Goal: Information Seeking & Learning: Stay updated

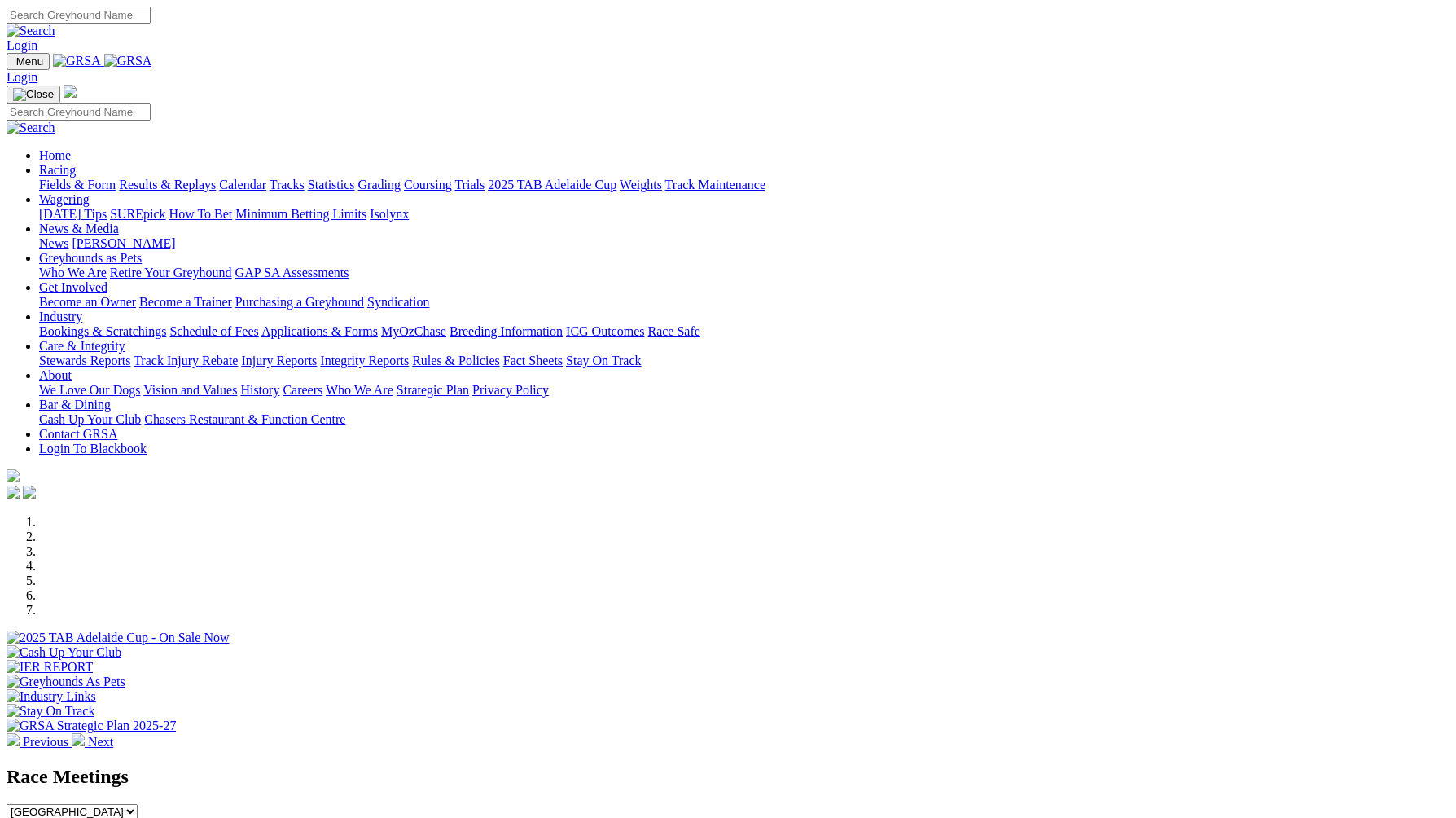
scroll to position [1219, 0]
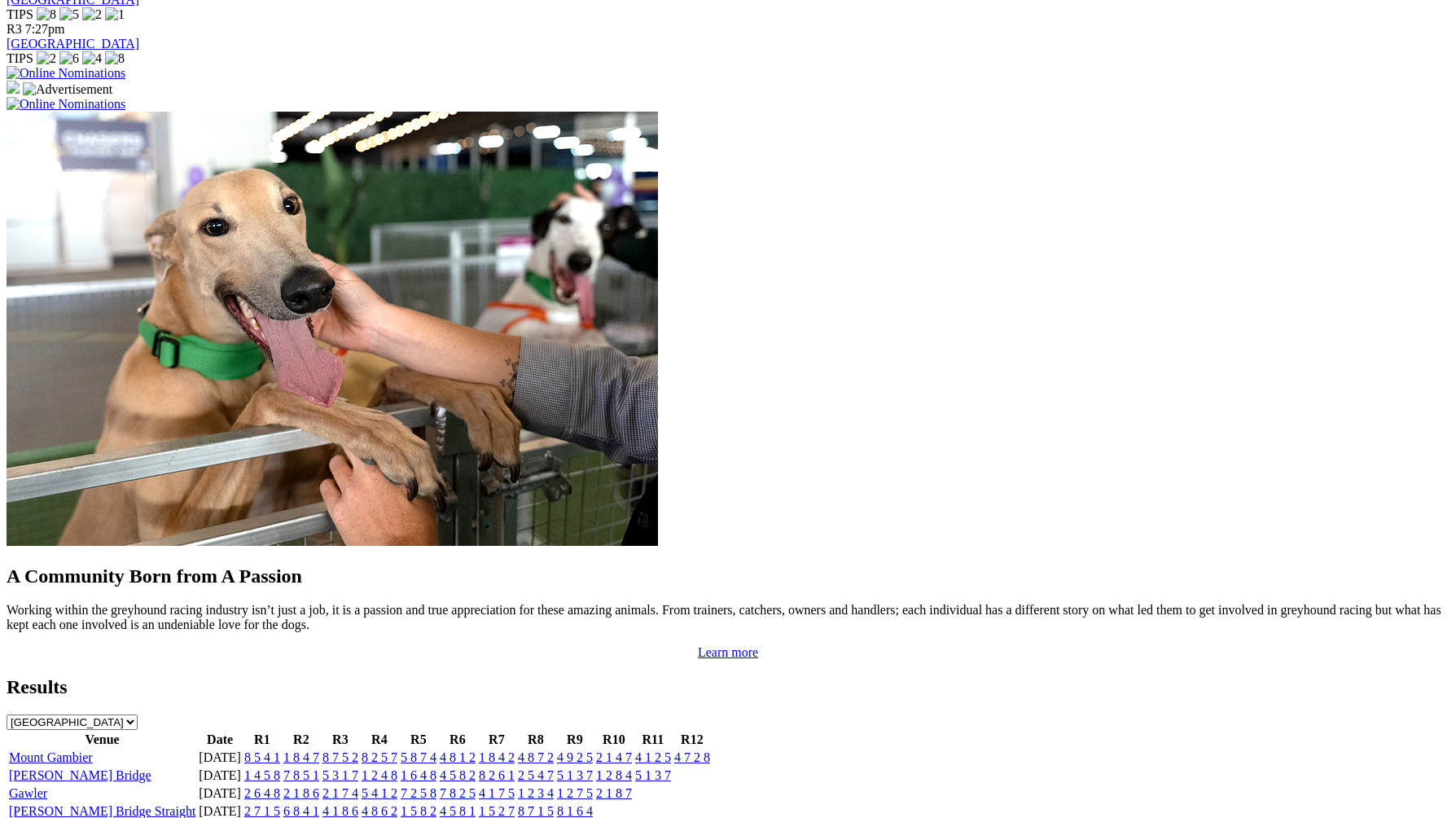
click at [280, 768] on link "1 4 5 8" at bounding box center [262, 774] width 36 height 13
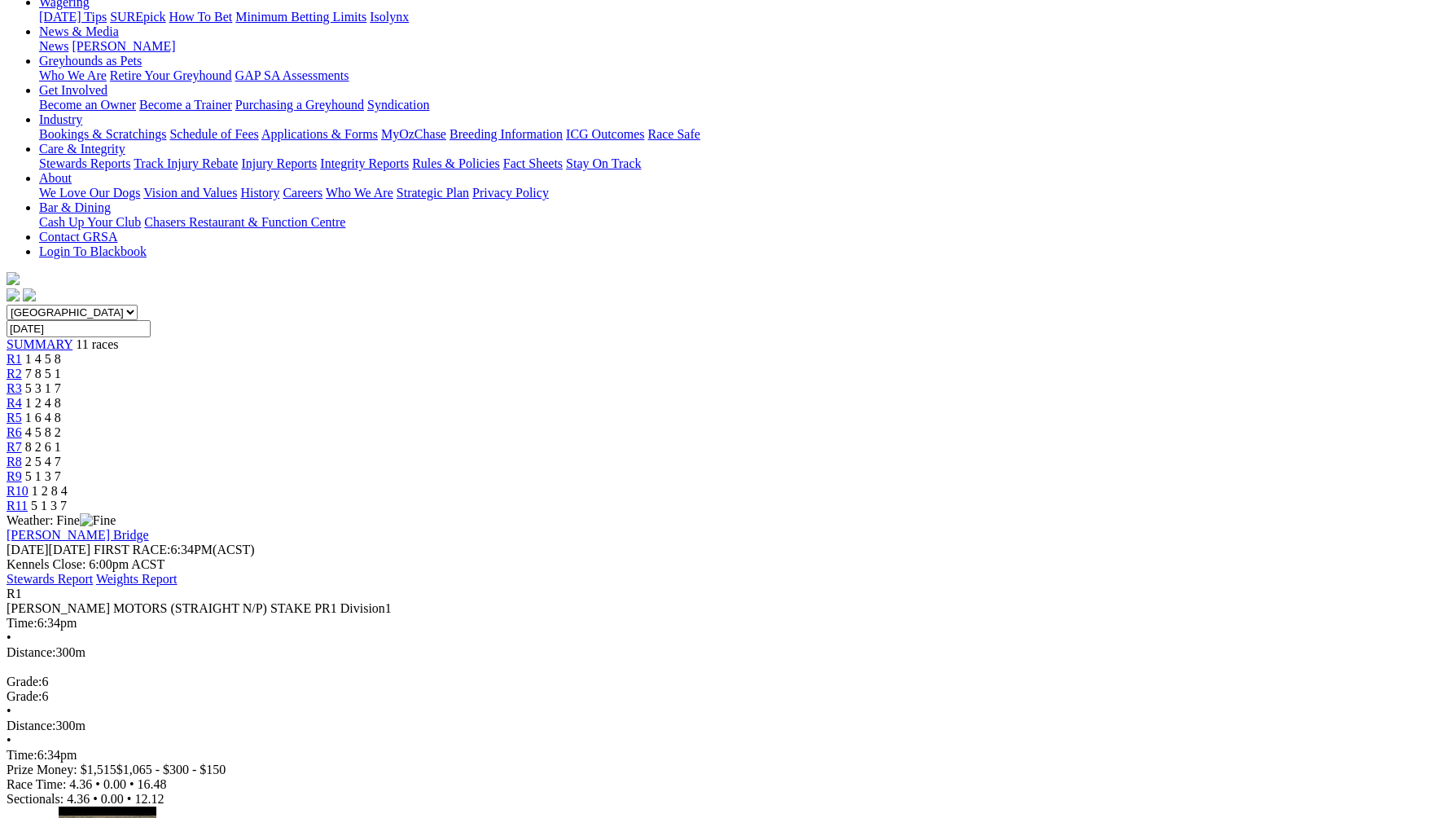
scroll to position [228, 0]
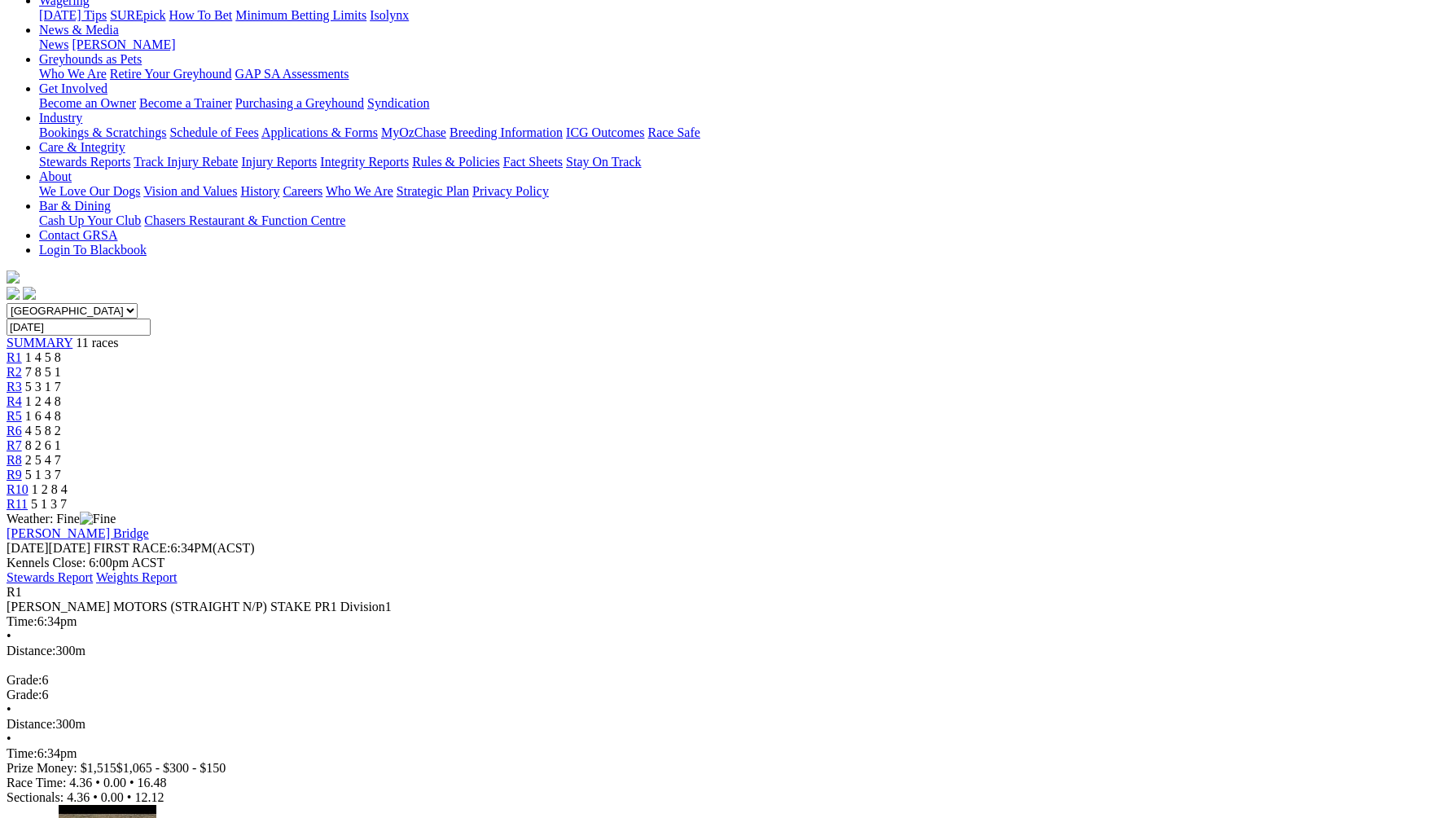
click at [61, 365] on span "7 8 5 1" at bounding box center [43, 371] width 36 height 13
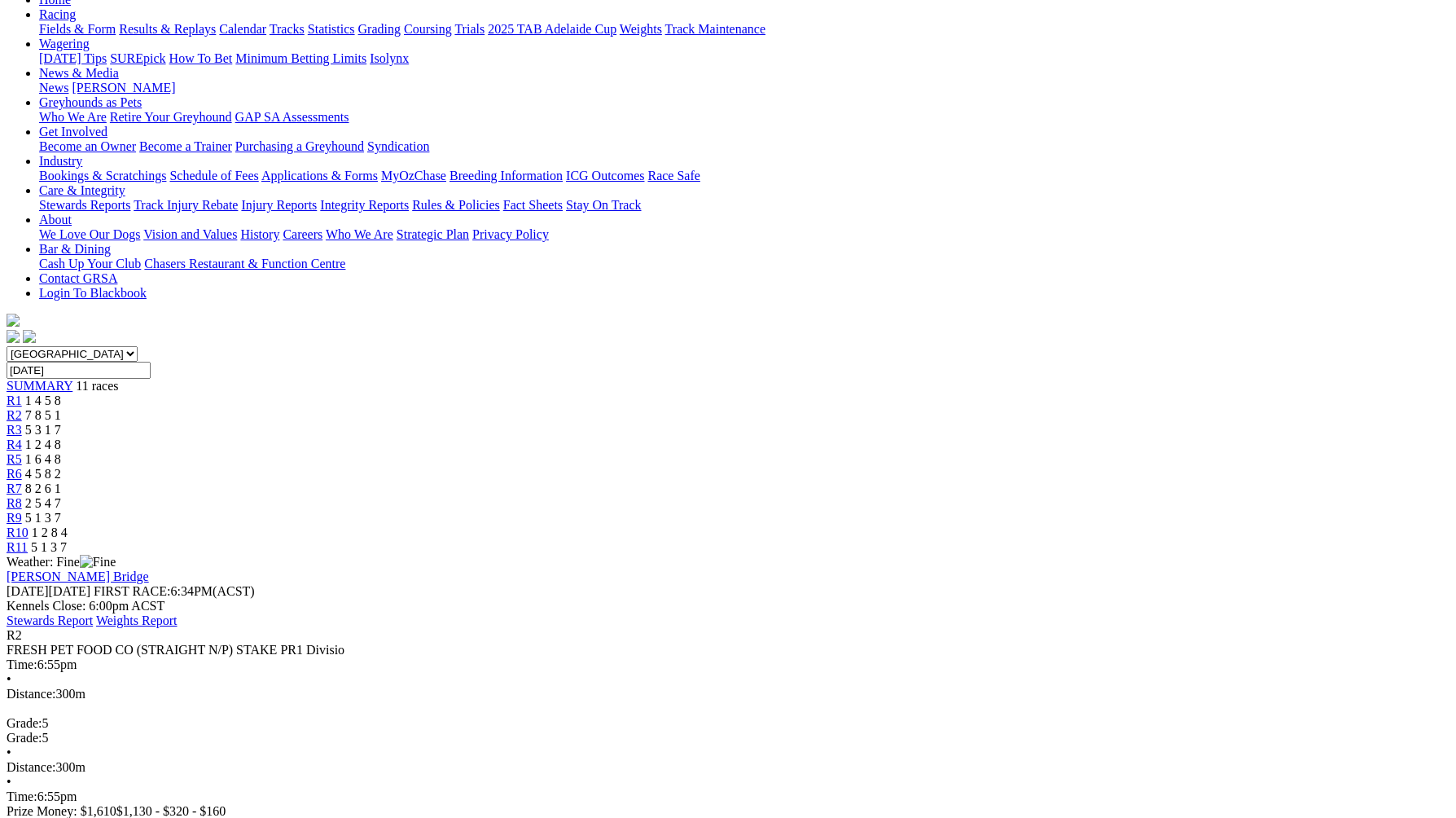
scroll to position [185, 0]
click at [22, 423] on link "R3" at bounding box center [13, 429] width 15 height 13
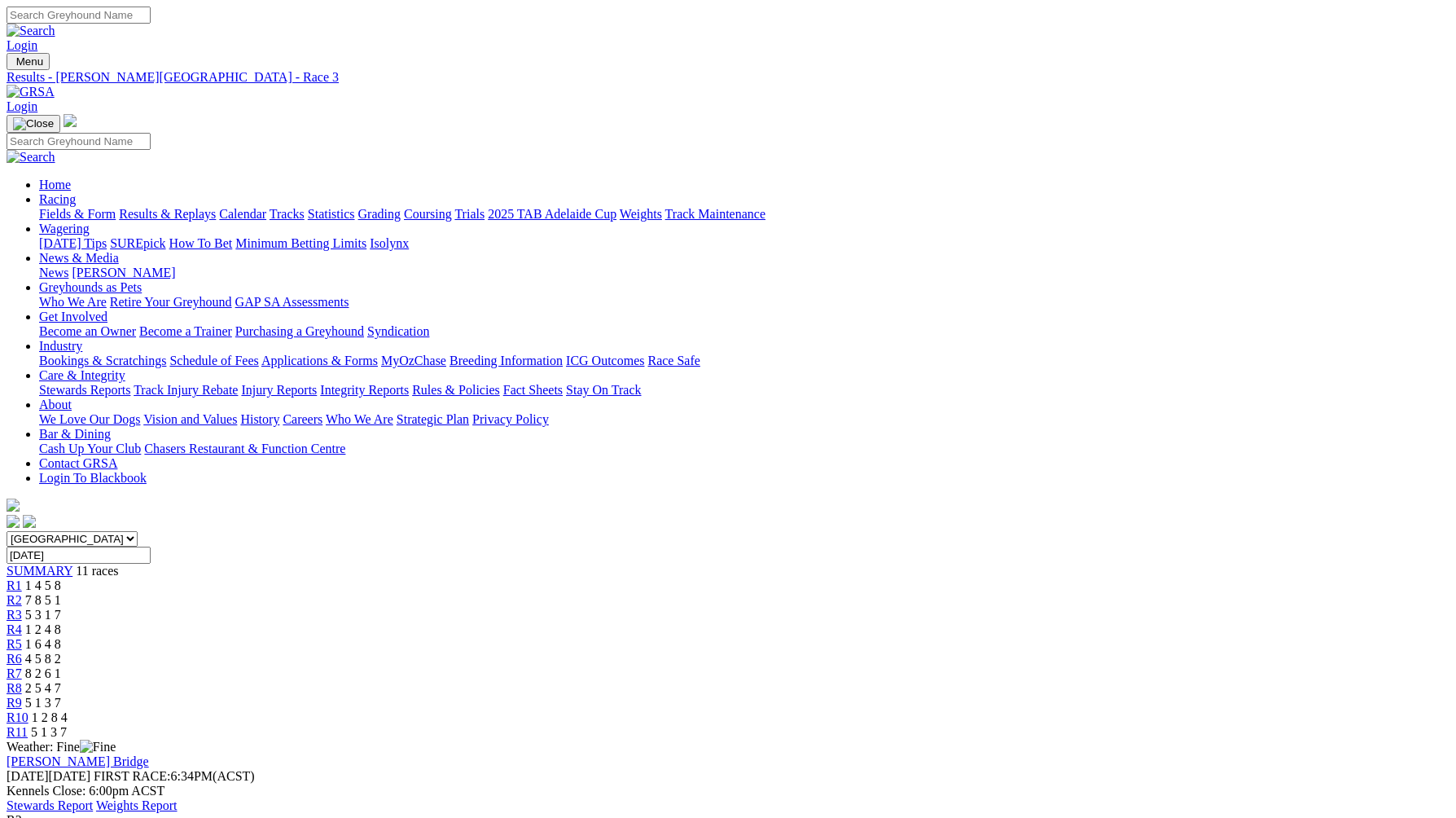
click at [22, 622] on link "R4" at bounding box center [13, 628] width 15 height 13
click at [61, 637] on span "1 6 4 8" at bounding box center [43, 644] width 36 height 13
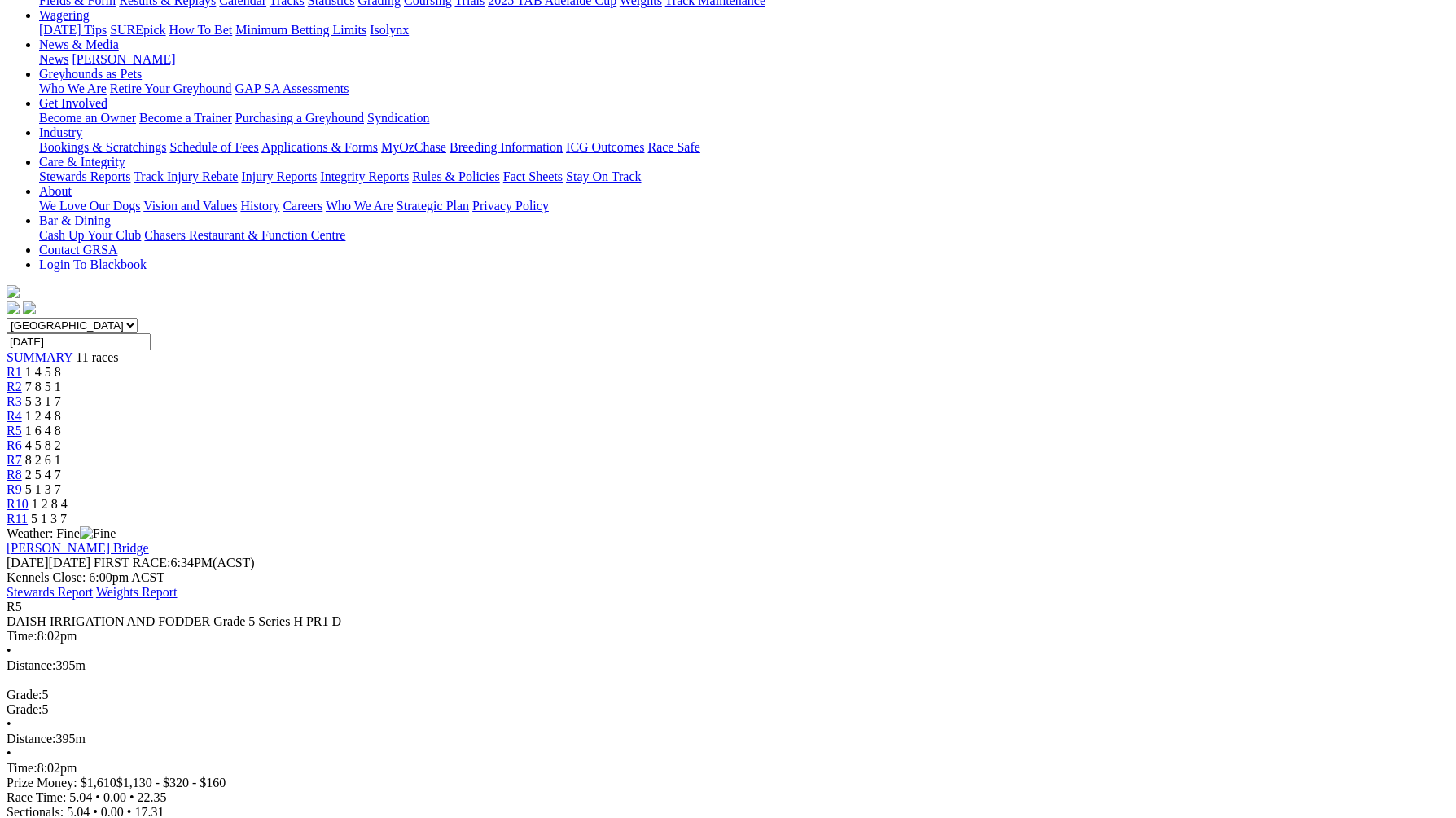
scroll to position [213, 0]
click at [61, 439] on span "4 5 8 2" at bounding box center [43, 445] width 36 height 13
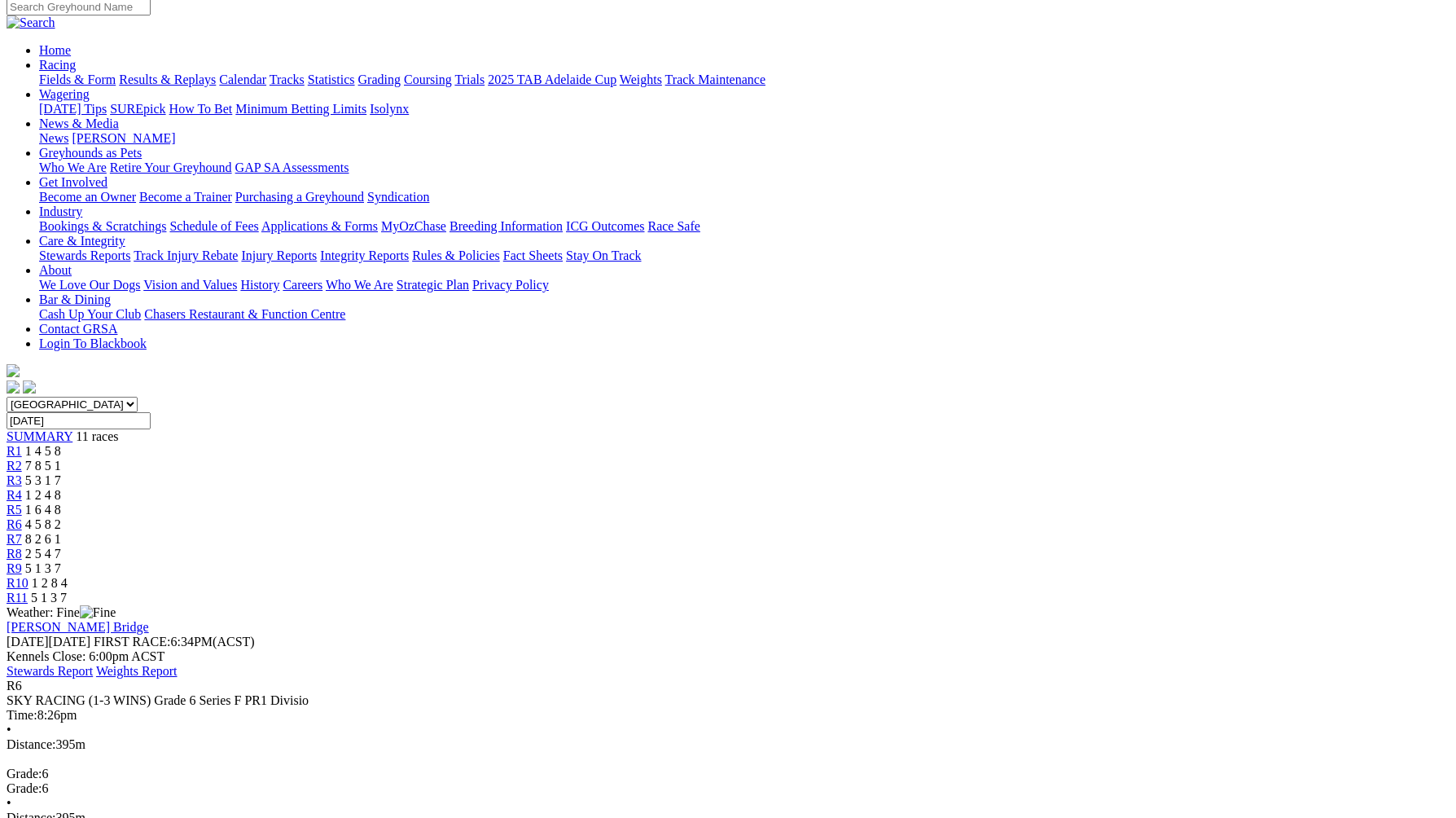
scroll to position [148, 0]
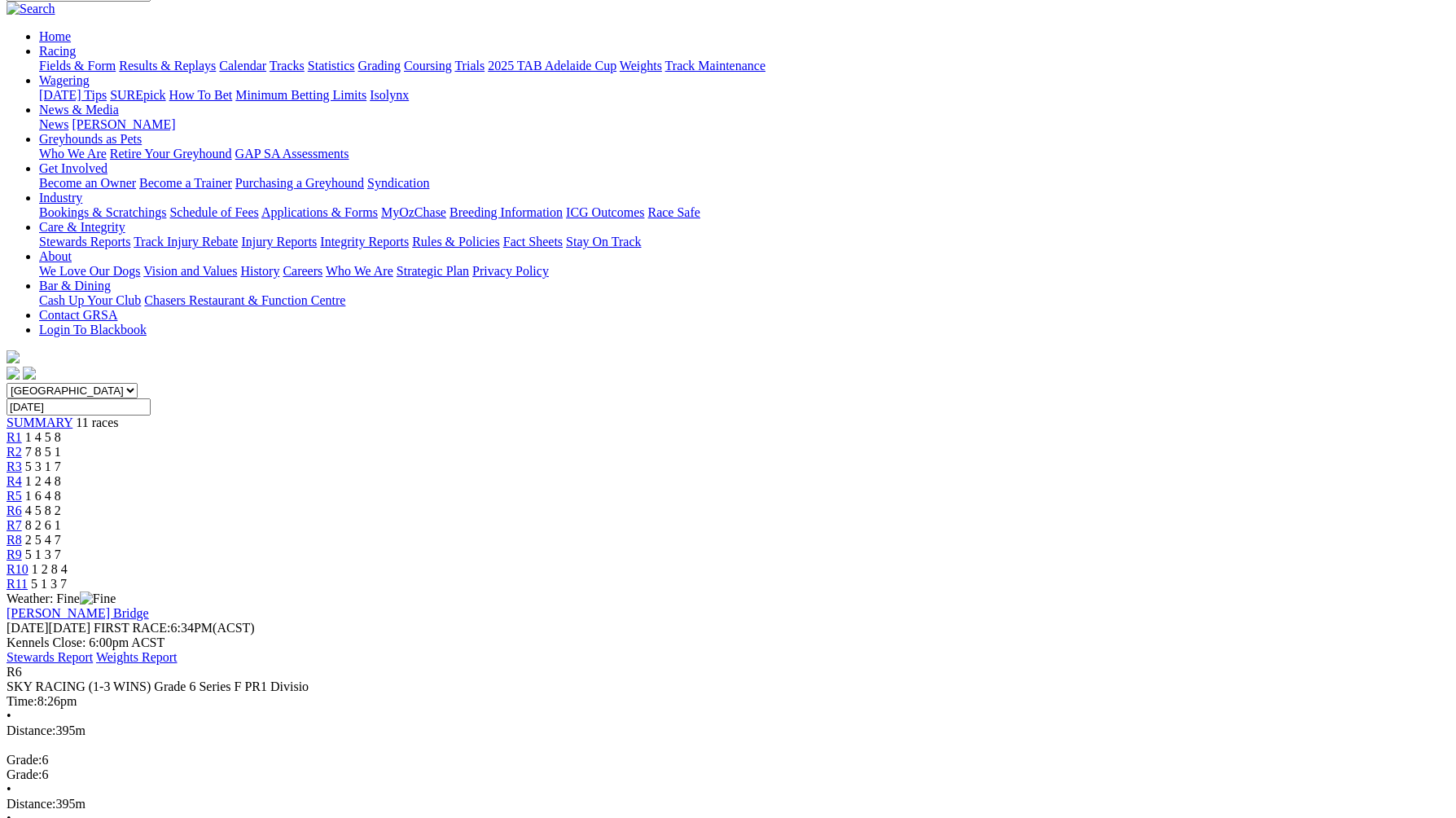
click at [61, 519] on span "8 2 6 1" at bounding box center [43, 525] width 36 height 13
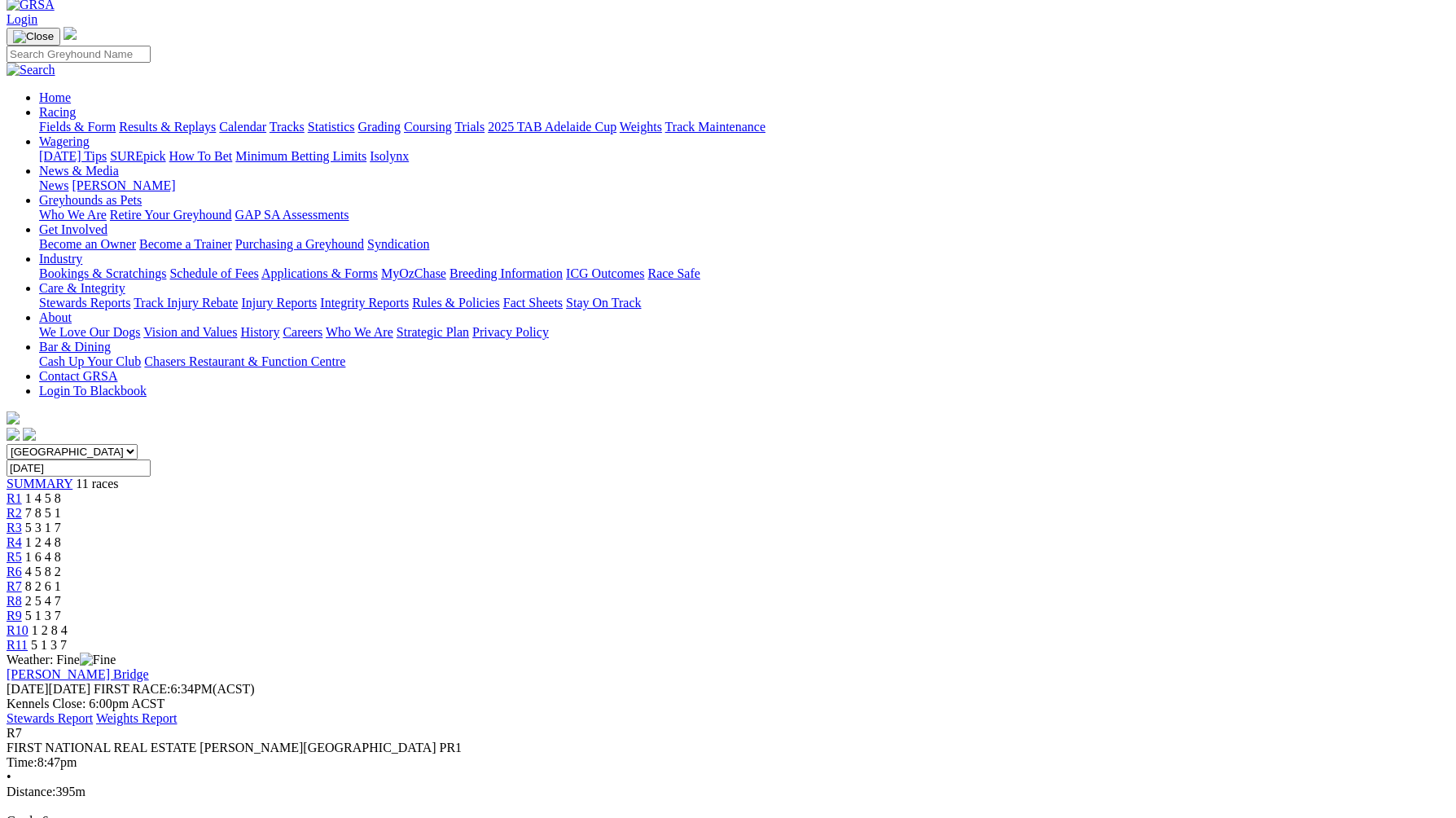
scroll to position [116, 0]
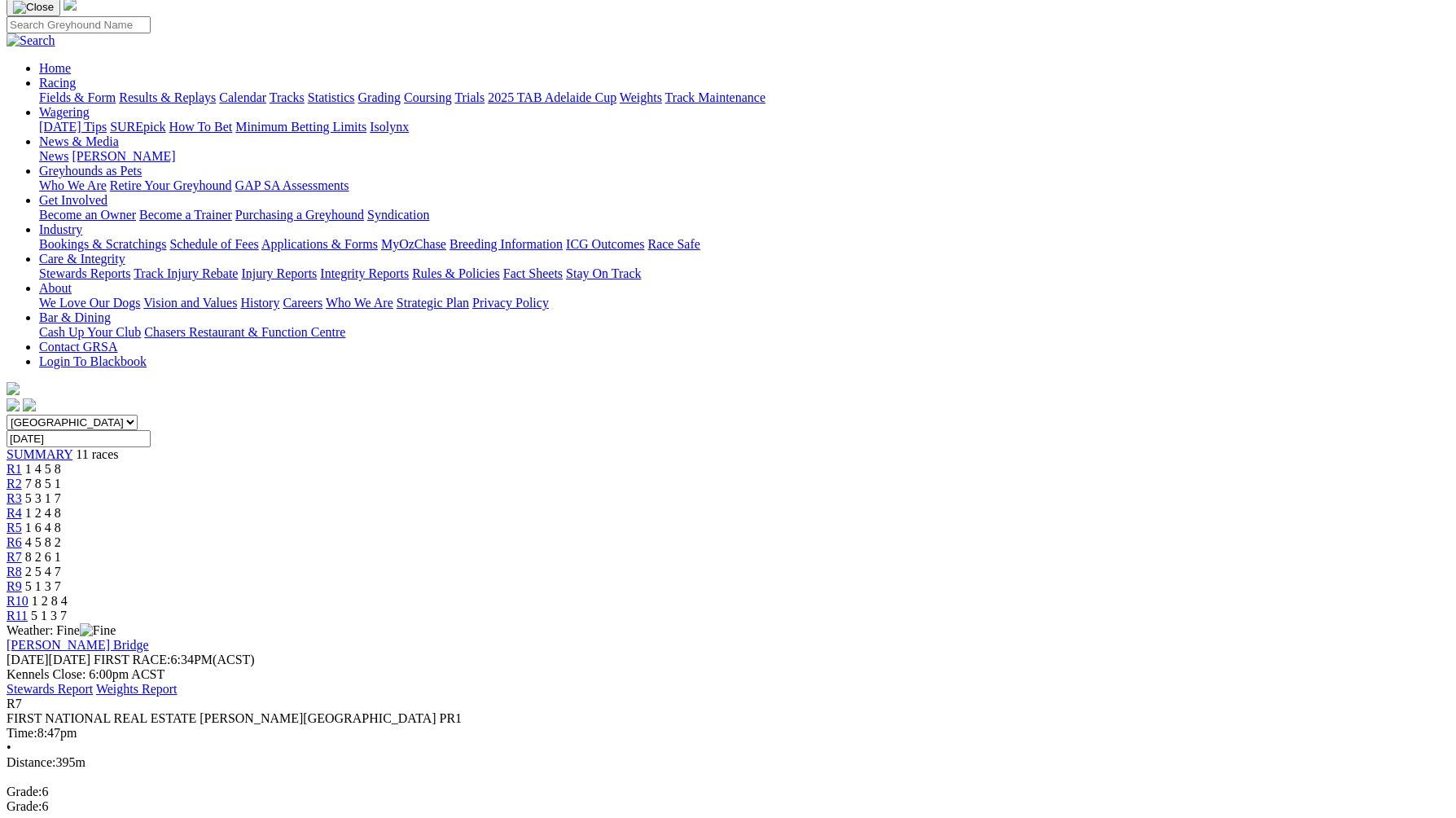
click at [950, 564] on div "R8 2 5 4 7" at bounding box center [728, 571] width 1443 height 14
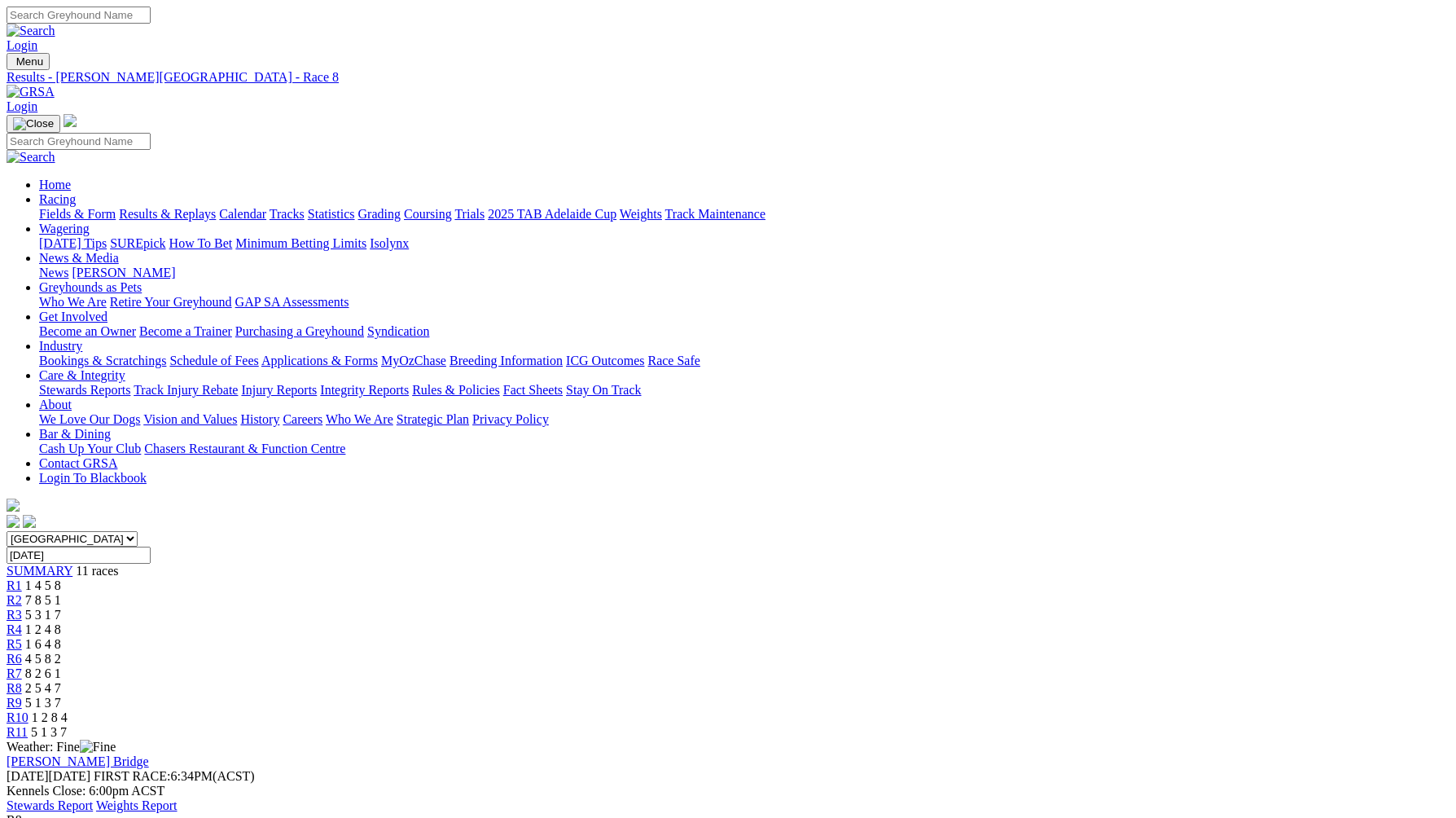
drag, startPoint x: 0, startPoint y: 0, endPoint x: 1371, endPoint y: 480, distance: 1452.6
click at [22, 696] on link "R9" at bounding box center [13, 702] width 15 height 13
drag, startPoint x: 0, startPoint y: 0, endPoint x: 1325, endPoint y: 420, distance: 1390.0
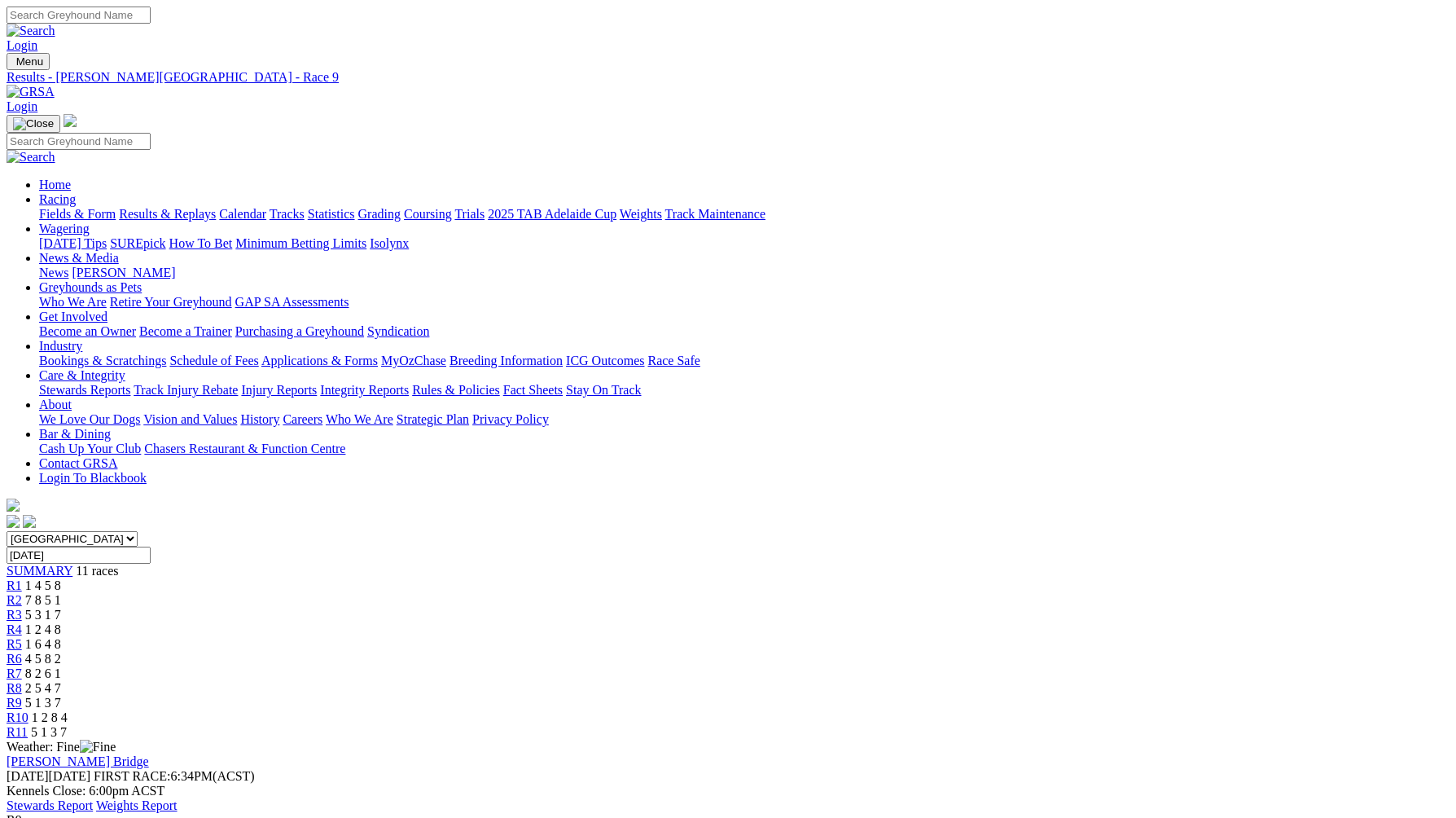
click at [29, 711] on link "R10" at bounding box center [17, 717] width 22 height 13
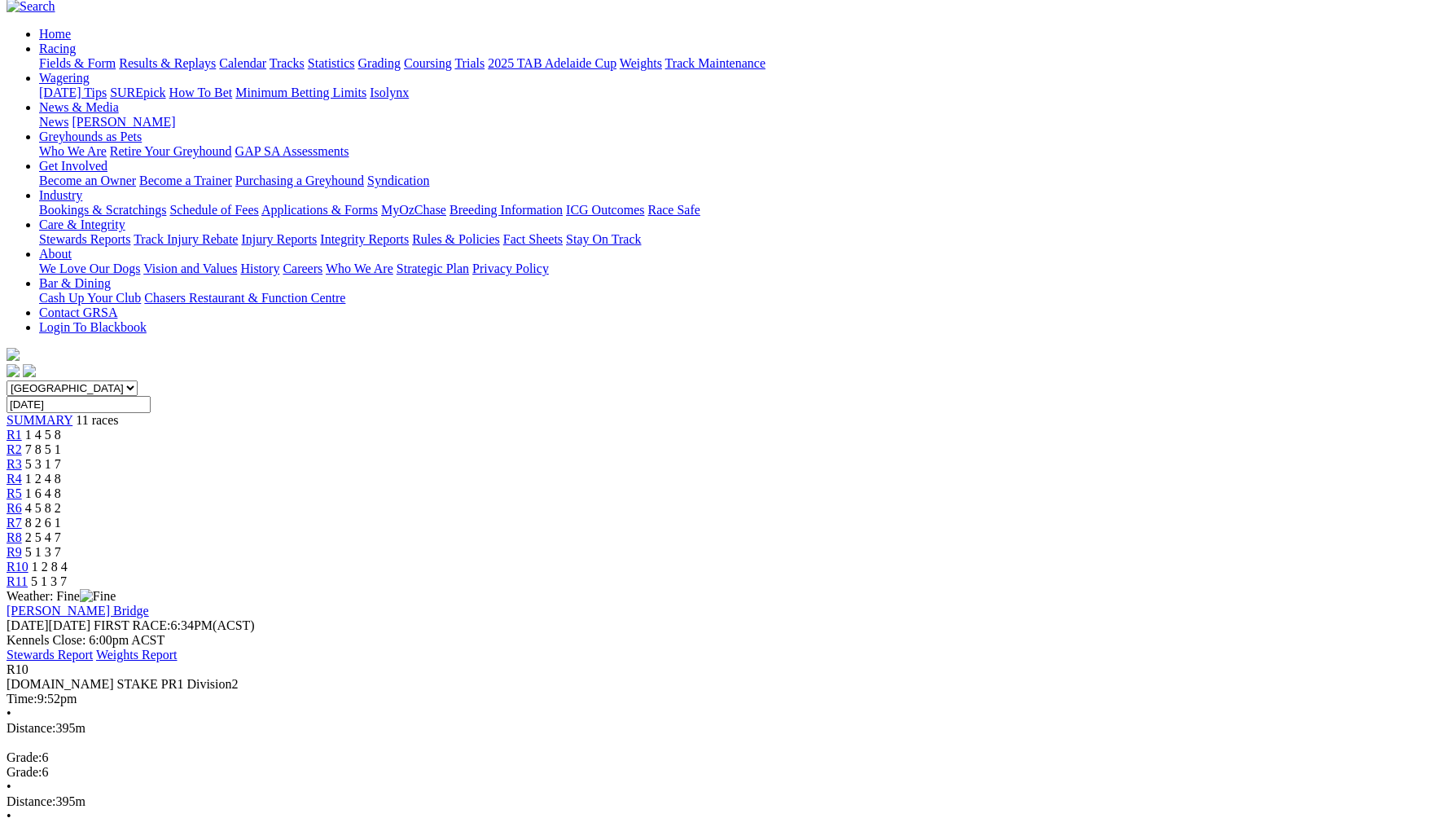
scroll to position [166, 0]
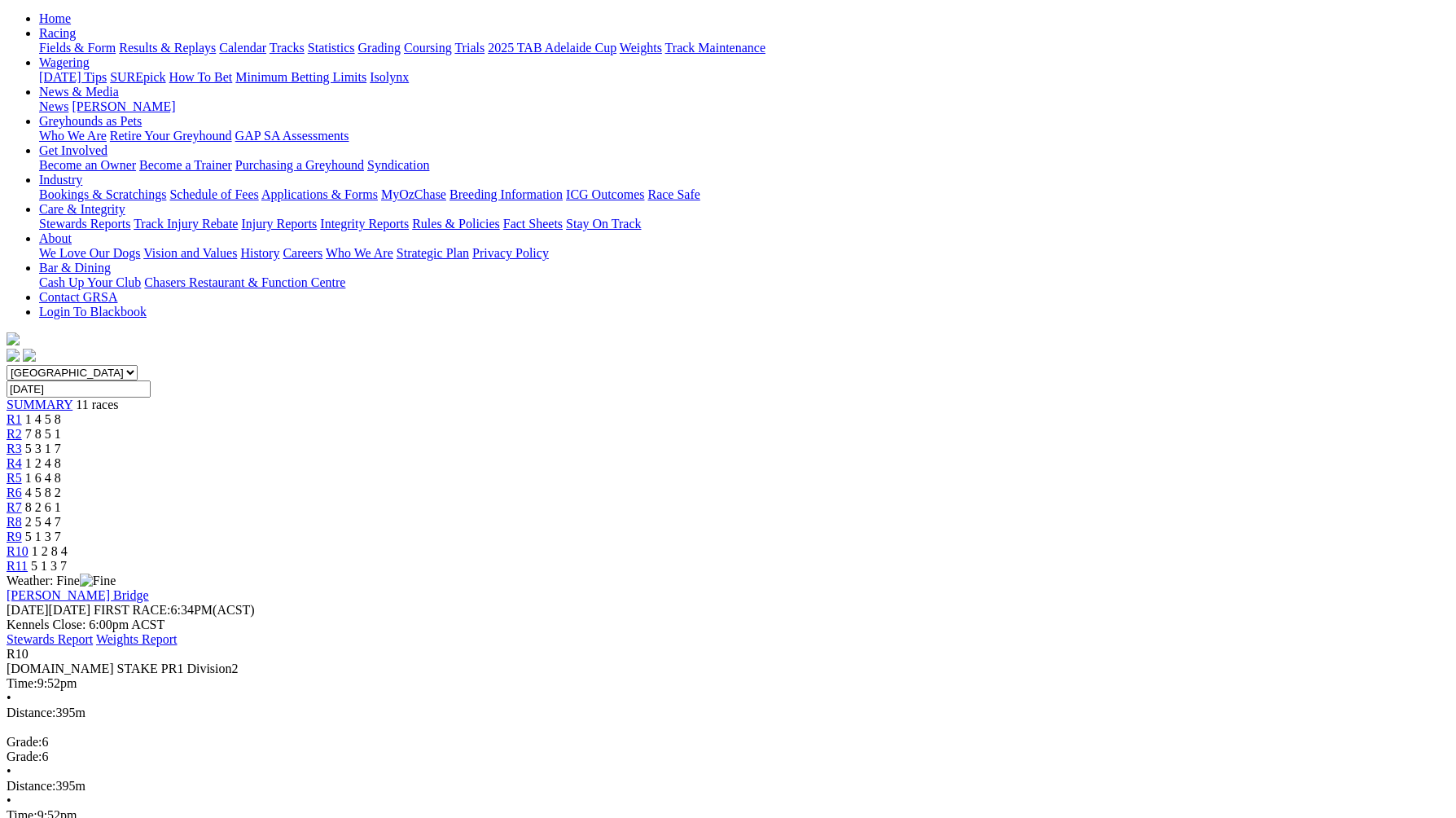
click at [1181, 559] on div "R11 5 1 3 7" at bounding box center [728, 566] width 1443 height 14
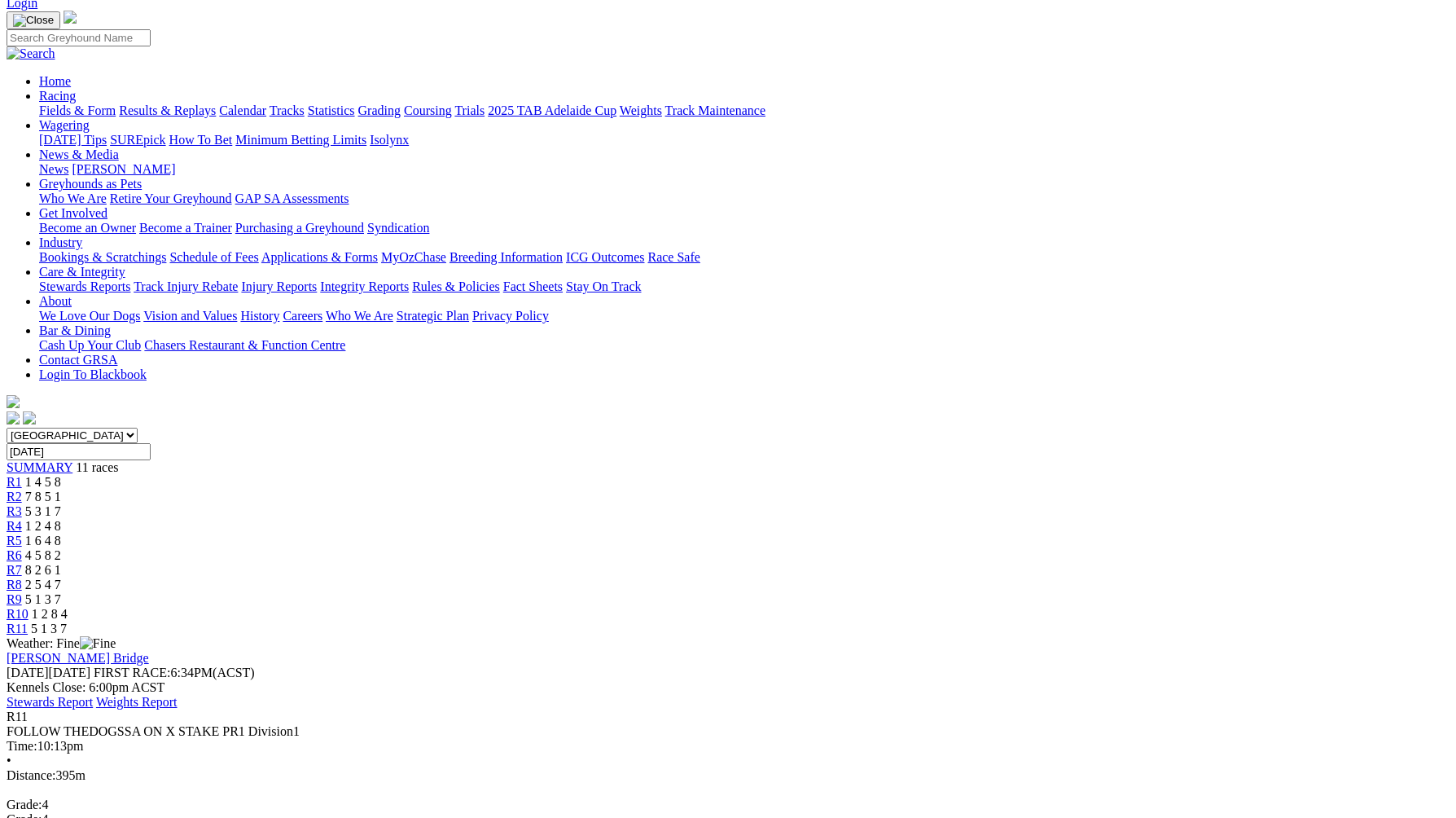
scroll to position [117, 0]
